Goal: Find specific page/section: Find specific page/section

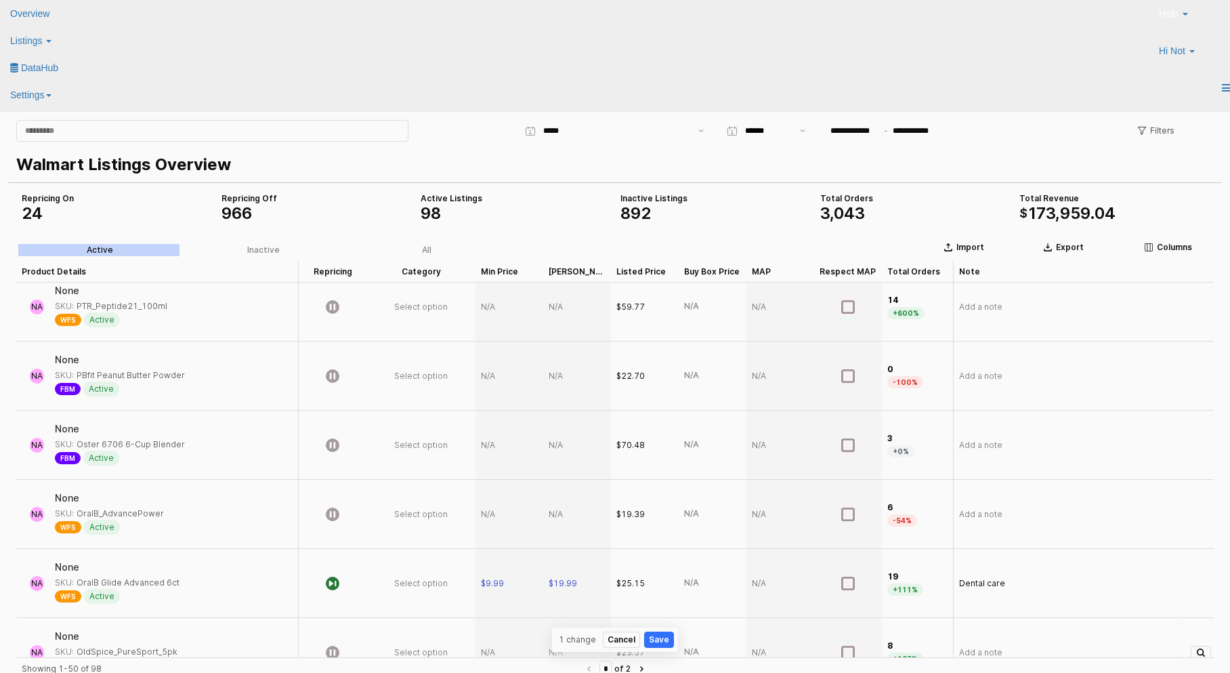
scroll to position [593, 0]
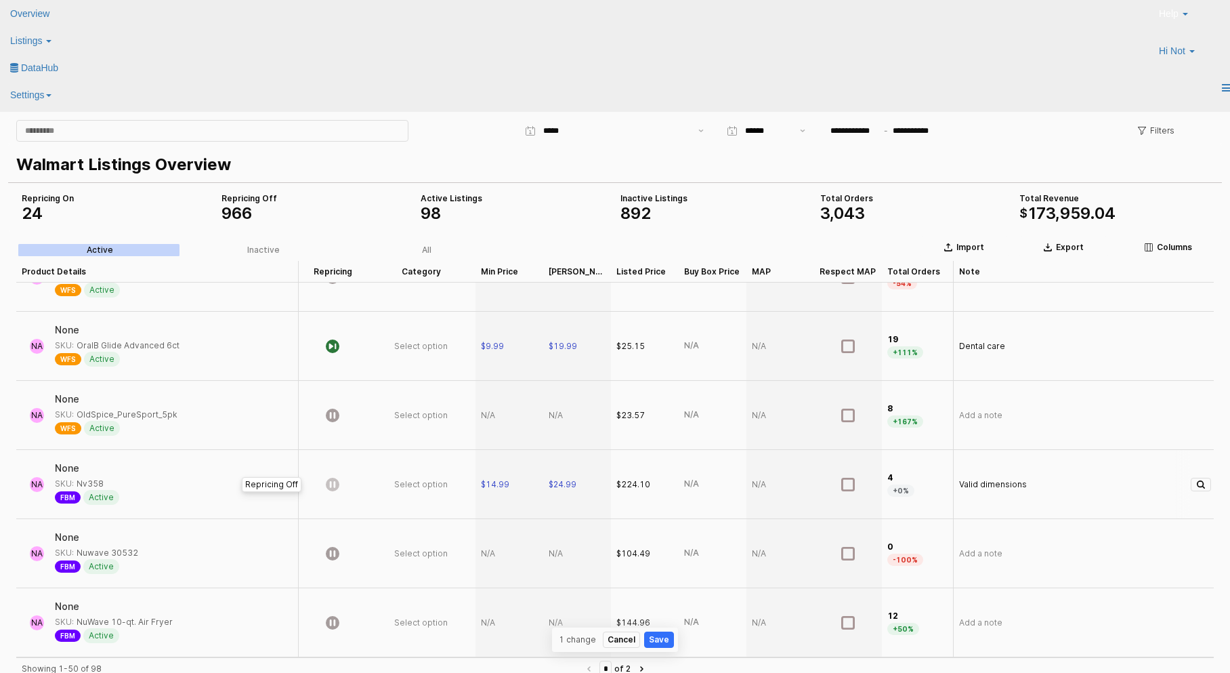
click at [328, 483] on icon "App Frame" at bounding box center [333, 485] width 14 height 14
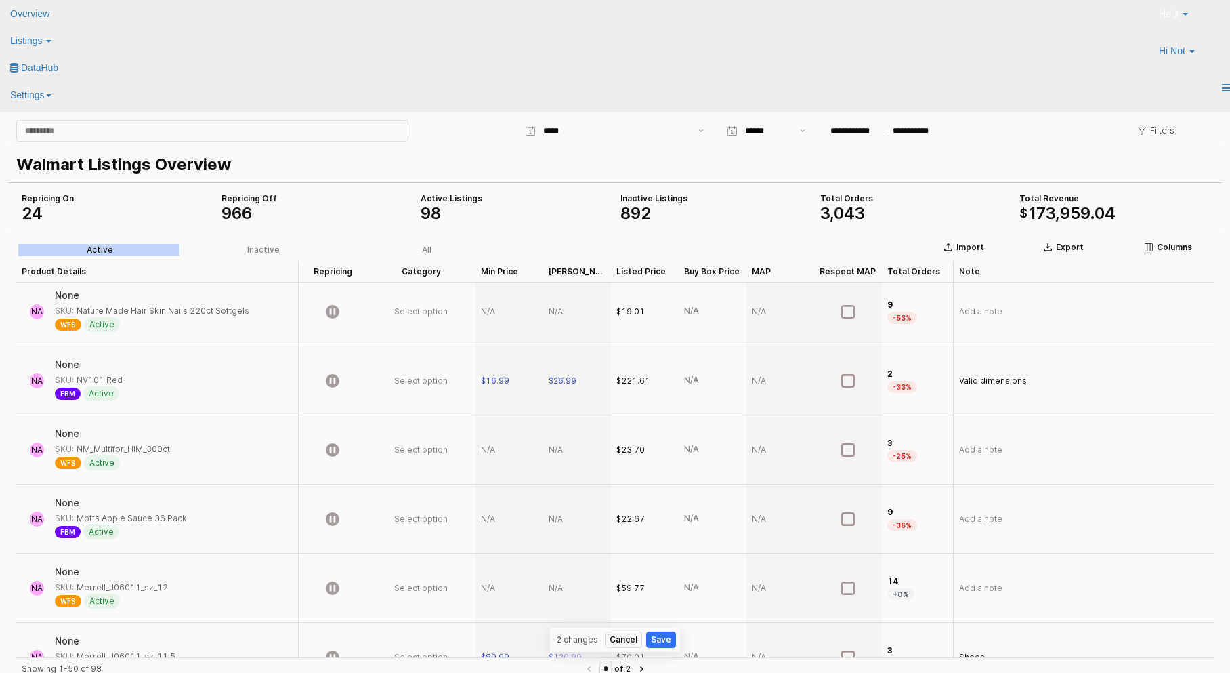
scroll to position [1180, 0]
click at [329, 381] on icon "App Frame" at bounding box center [333, 382] width 14 height 14
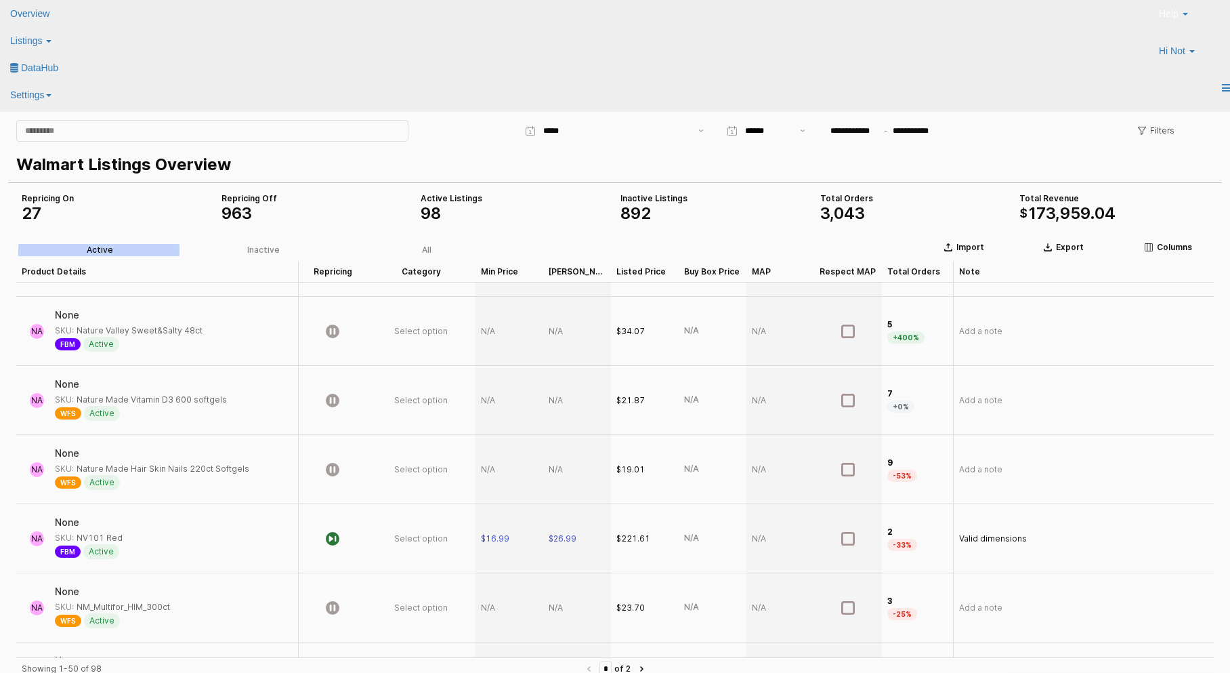
scroll to position [1471, 0]
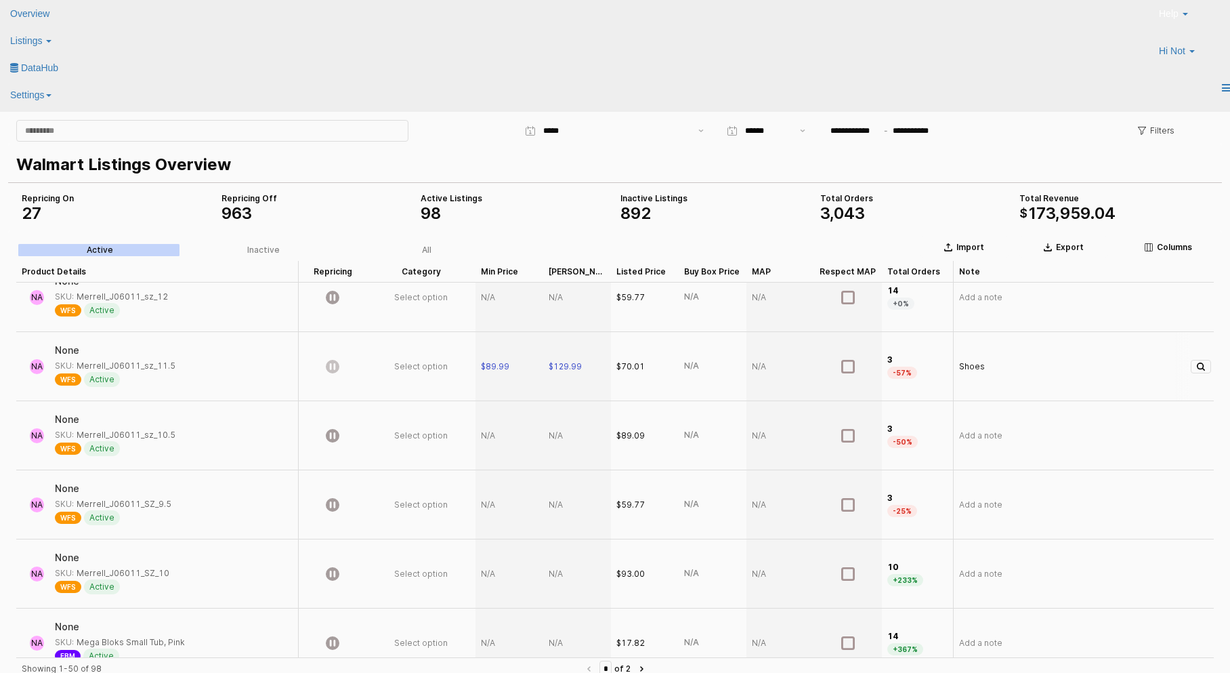
click at [336, 369] on icon "App Frame" at bounding box center [333, 367] width 14 height 14
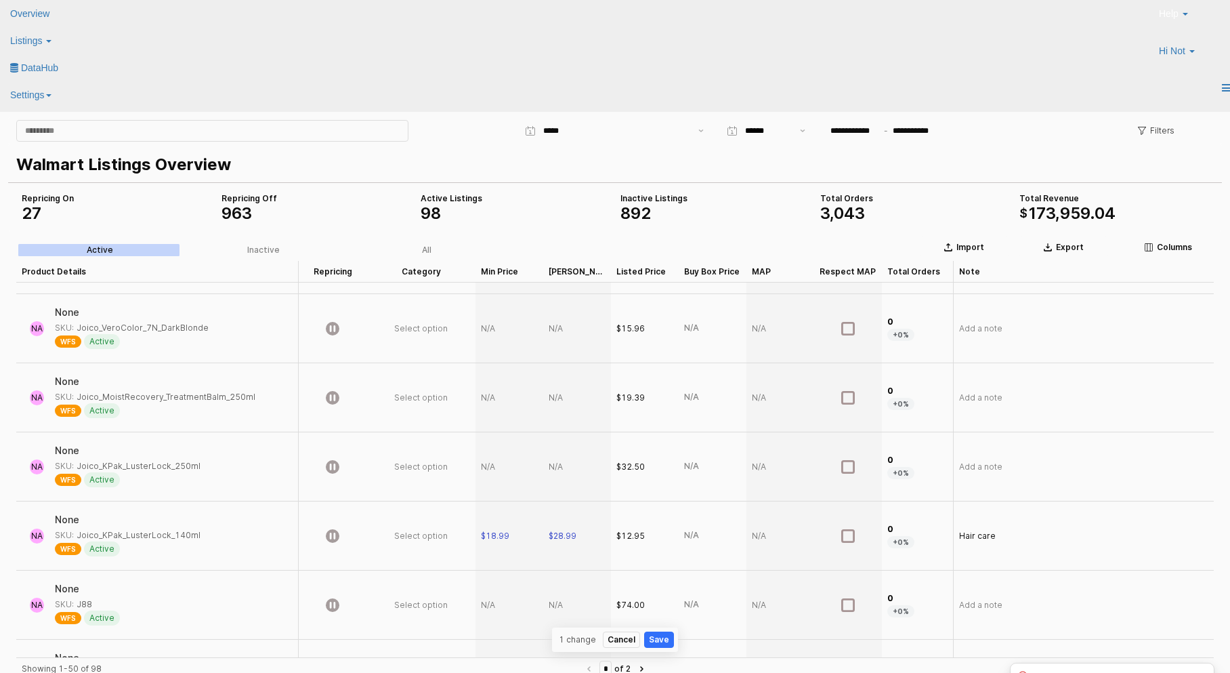
scroll to position [2546, 0]
click at [332, 470] on icon "App Frame" at bounding box center [333, 466] width 14 height 14
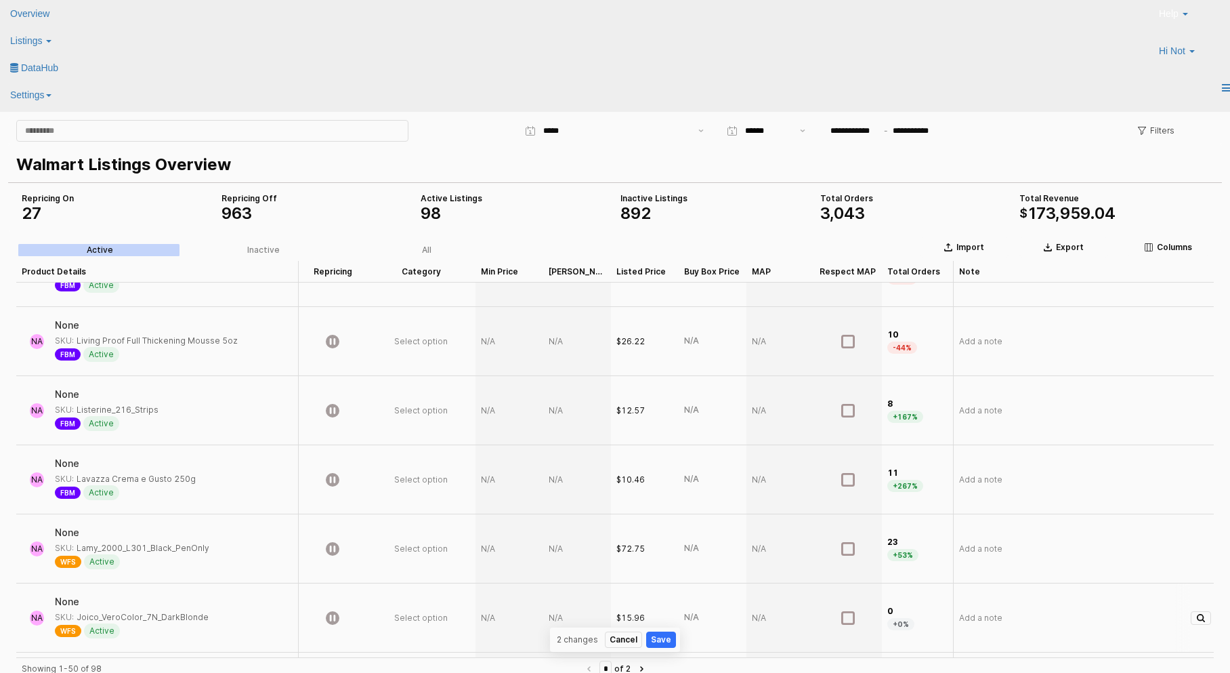
scroll to position [2186, 0]
click at [662, 641] on button "Save" at bounding box center [661, 639] width 30 height 16
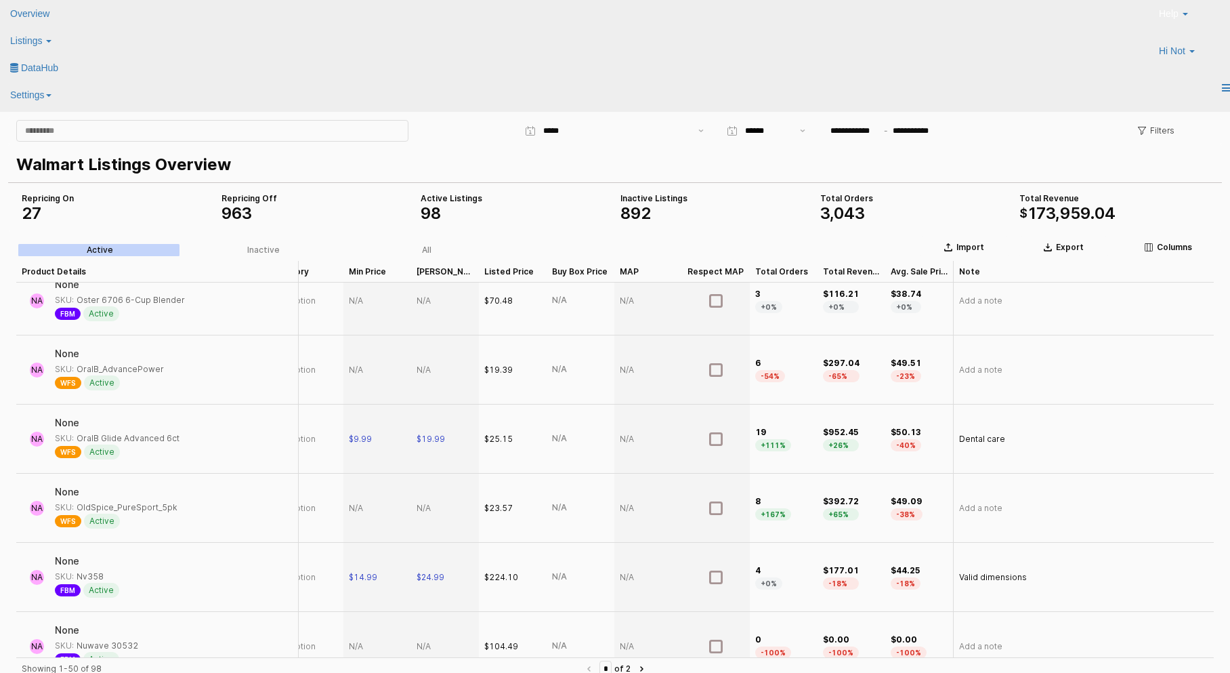
scroll to position [675, 132]
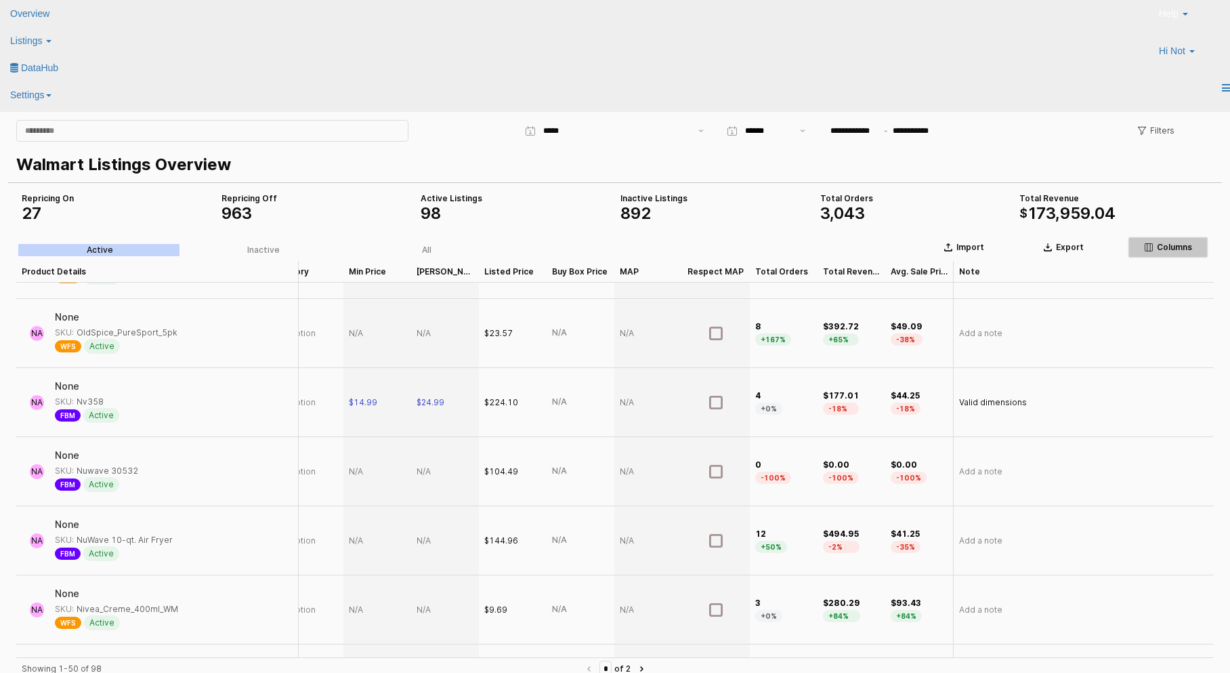
click at [1146, 242] on div "Columns" at bounding box center [1168, 247] width 68 height 11
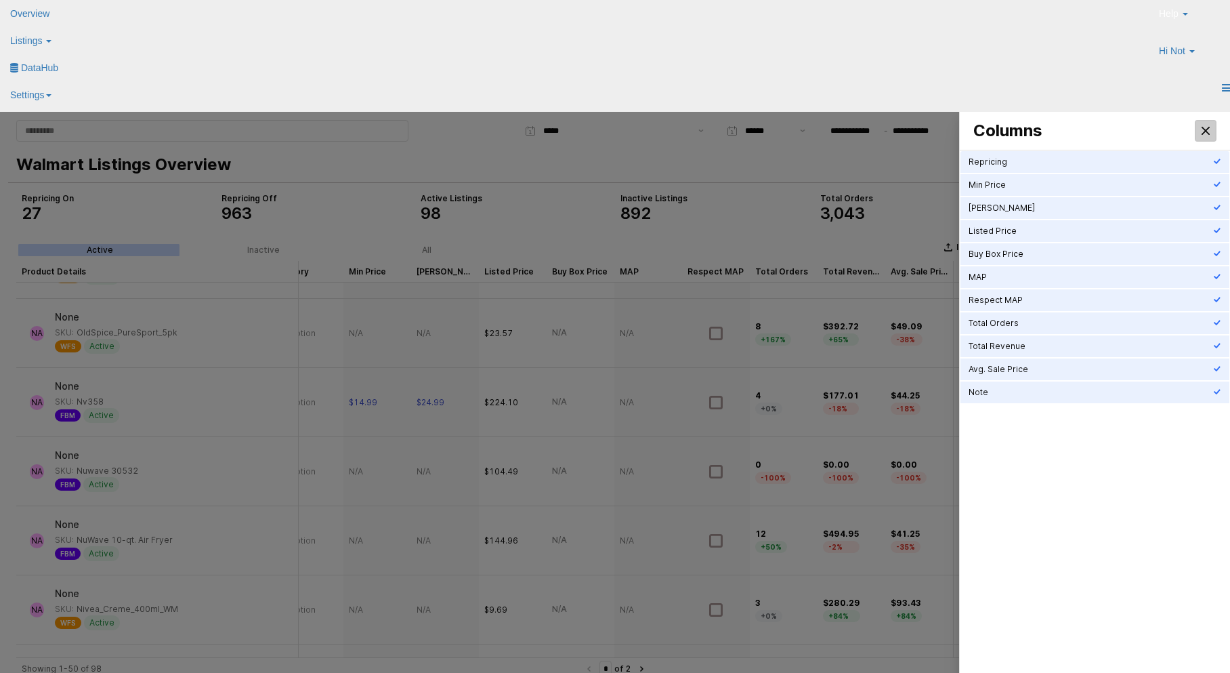
click at [1209, 129] on icon "Close" at bounding box center [1206, 131] width 8 height 8
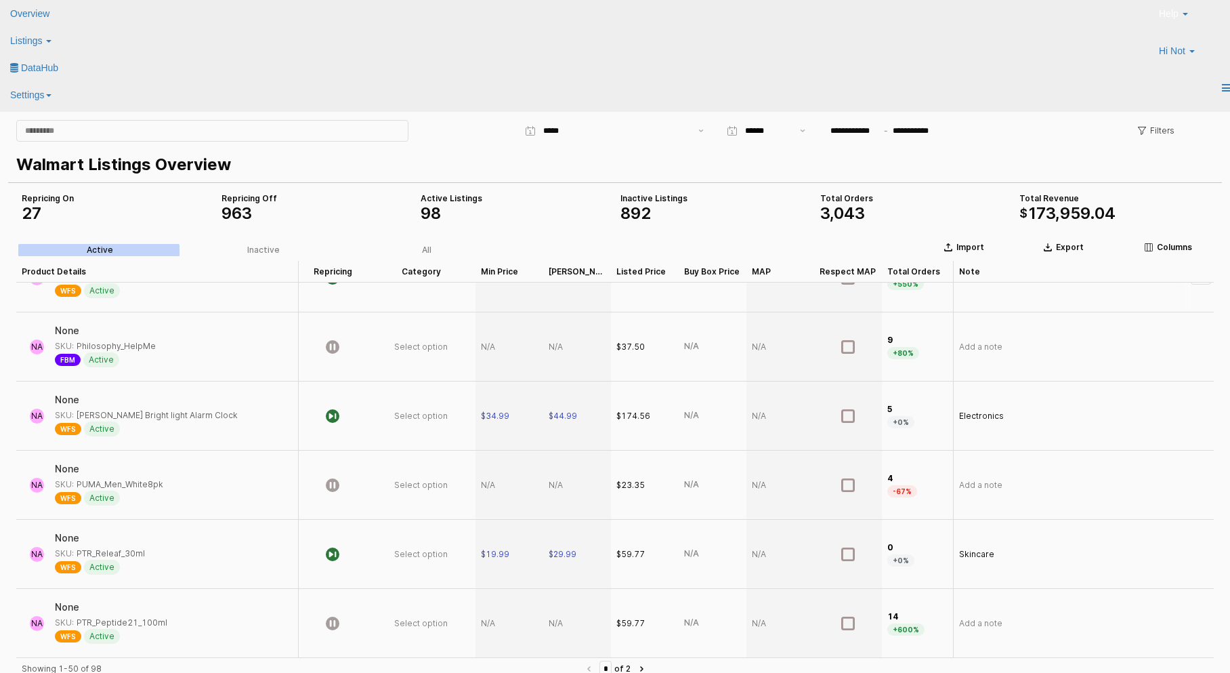
scroll to position [0, 0]
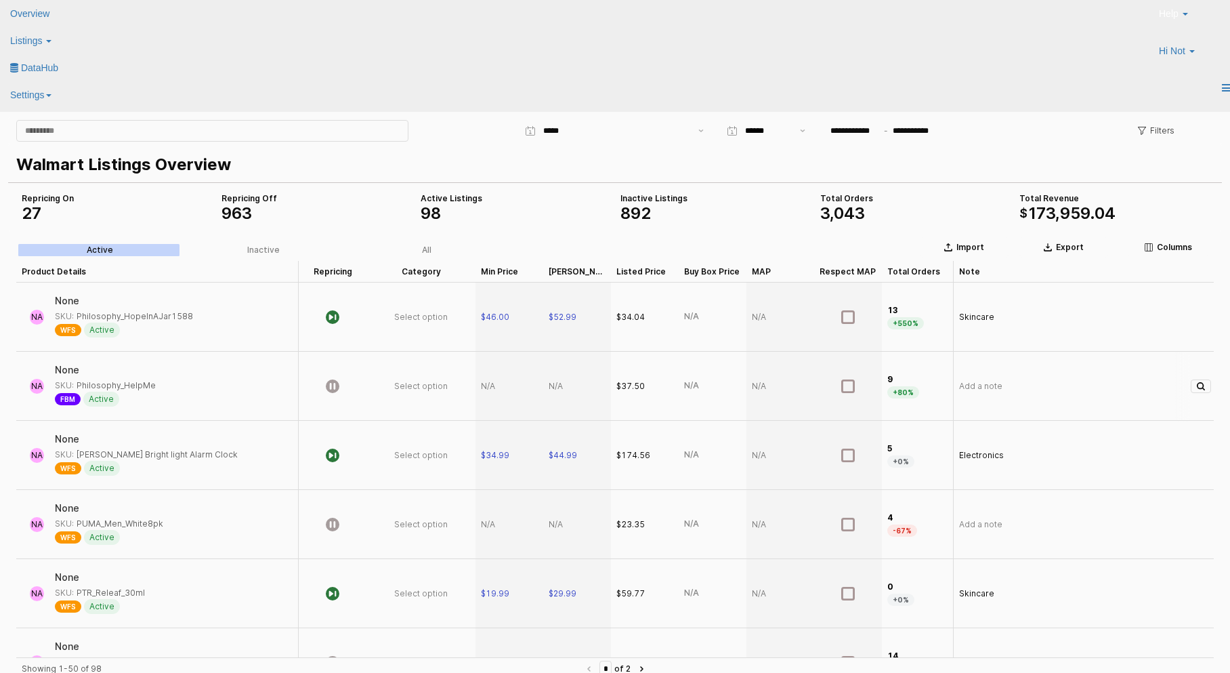
click at [492, 386] on div "App Frame" at bounding box center [510, 386] width 68 height 69
click at [489, 388] on div "App Frame" at bounding box center [510, 386] width 68 height 69
click at [489, 387] on div "App Frame" at bounding box center [510, 386] width 68 height 69
click at [498, 381] on div "App Frame" at bounding box center [510, 386] width 68 height 69
click at [482, 385] on div "App Frame" at bounding box center [510, 386] width 68 height 69
